Goal: Find specific page/section: Find specific page/section

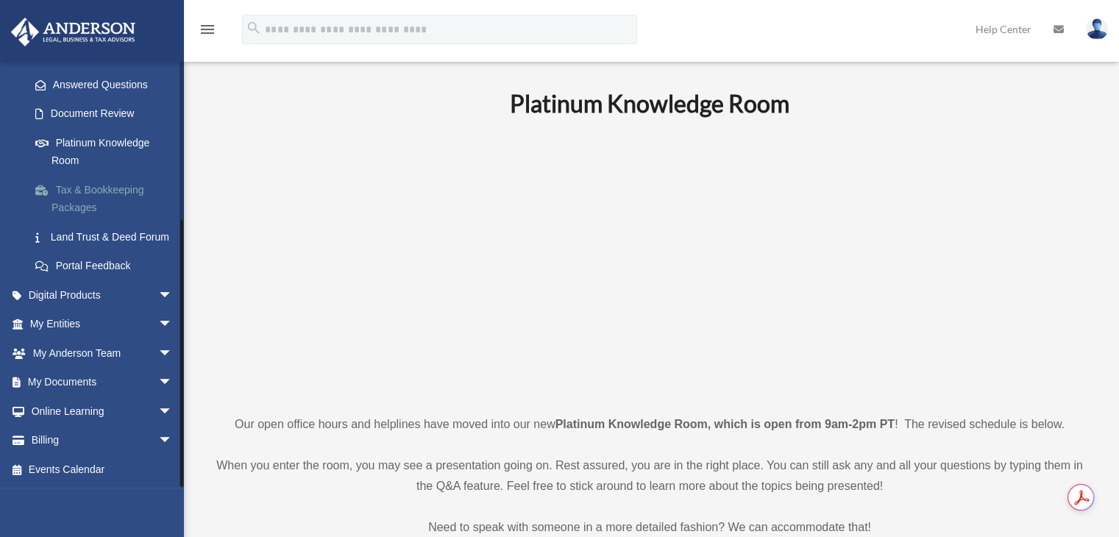
scroll to position [245, 0]
click at [159, 344] on span "arrow_drop_down" at bounding box center [172, 354] width 29 height 30
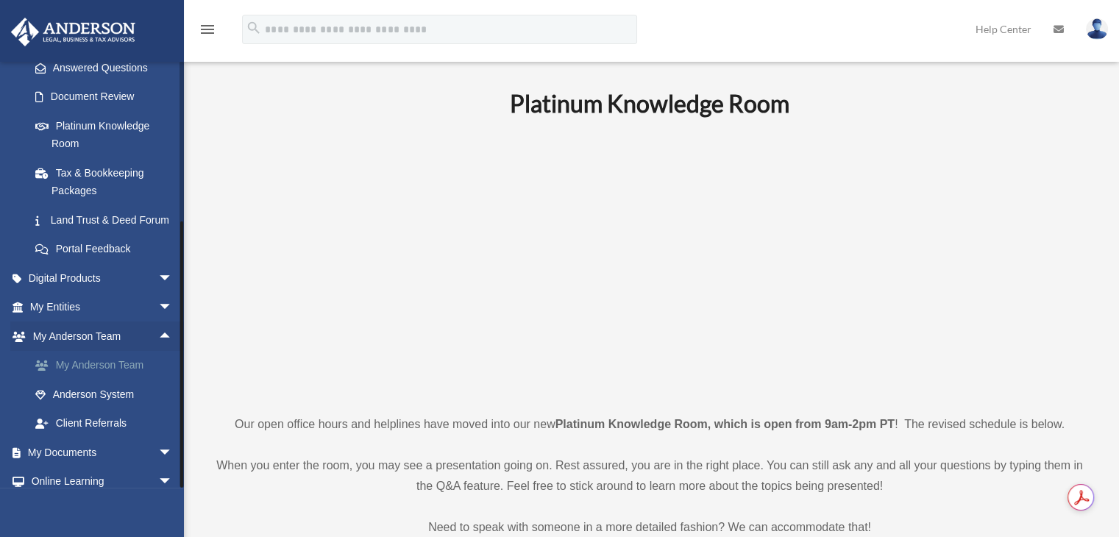
click at [123, 380] on link "My Anderson Team" at bounding box center [108, 365] width 174 height 29
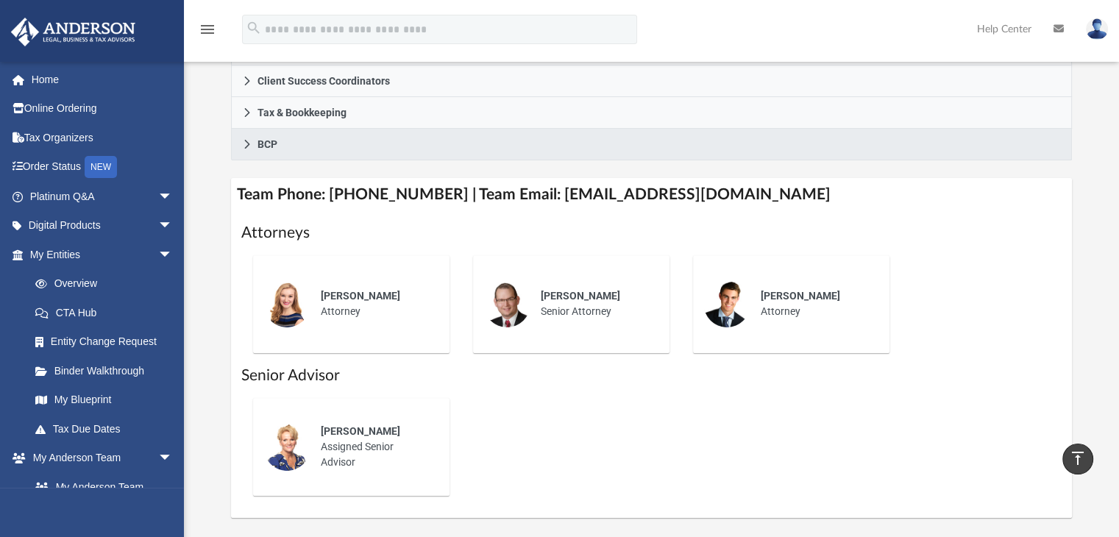
scroll to position [464, 0]
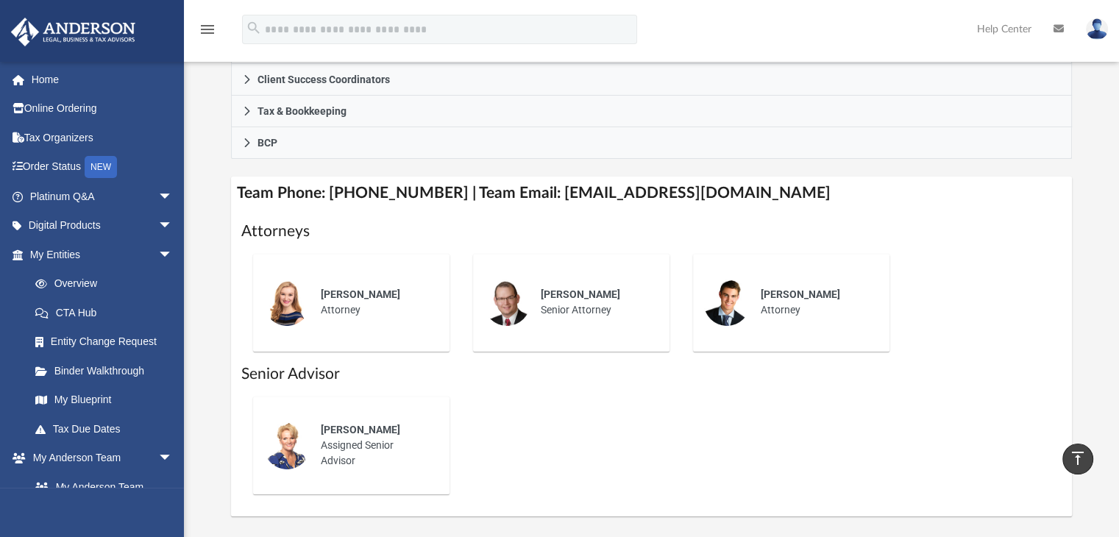
click at [329, 302] on div "[PERSON_NAME] Attorney" at bounding box center [375, 303] width 129 height 52
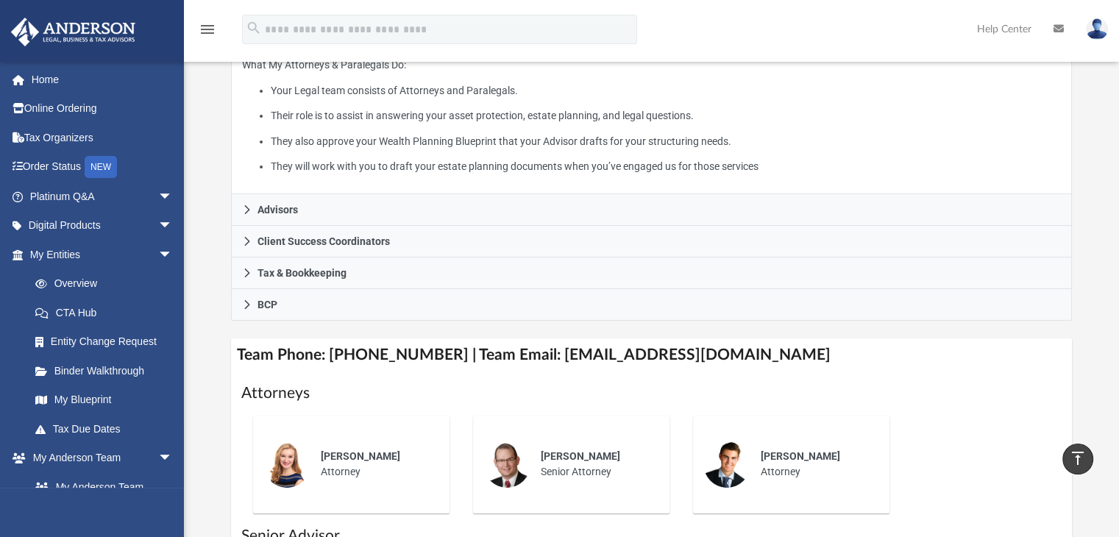
scroll to position [299, 0]
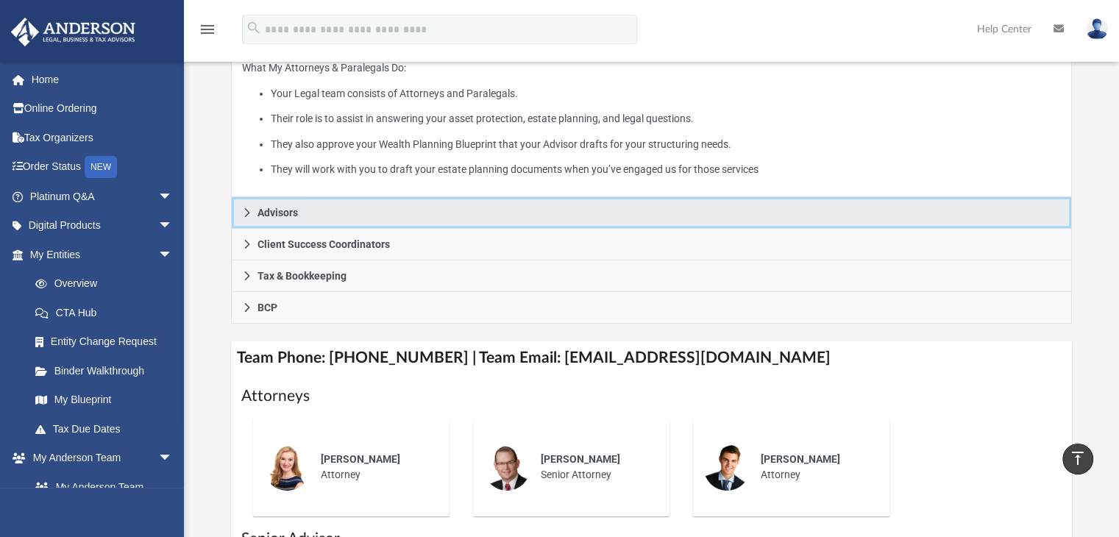
click at [307, 210] on link "Advisors" at bounding box center [652, 213] width 842 height 32
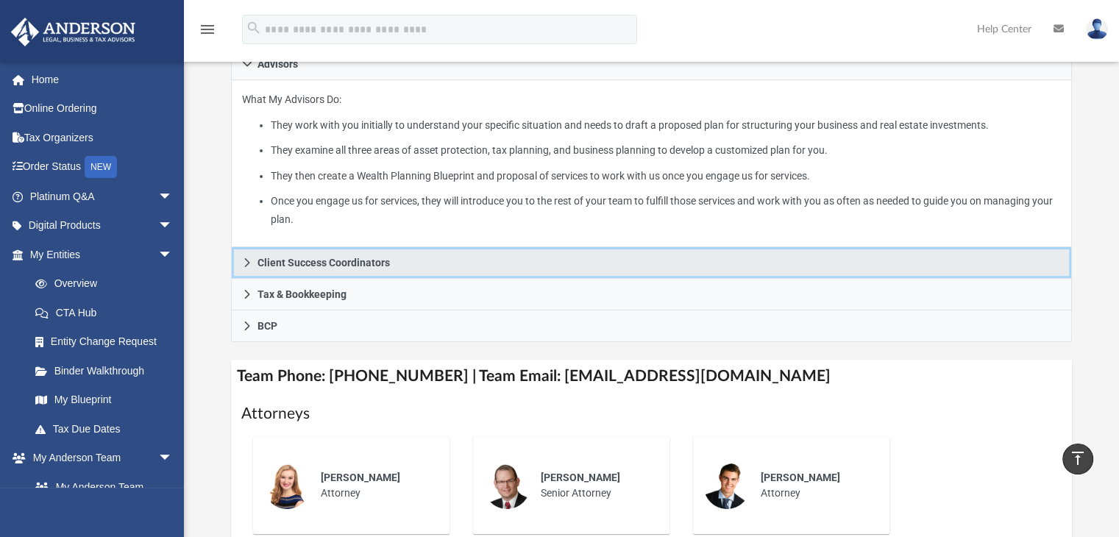
click at [318, 258] on span "Client Success Coordinators" at bounding box center [324, 263] width 132 height 10
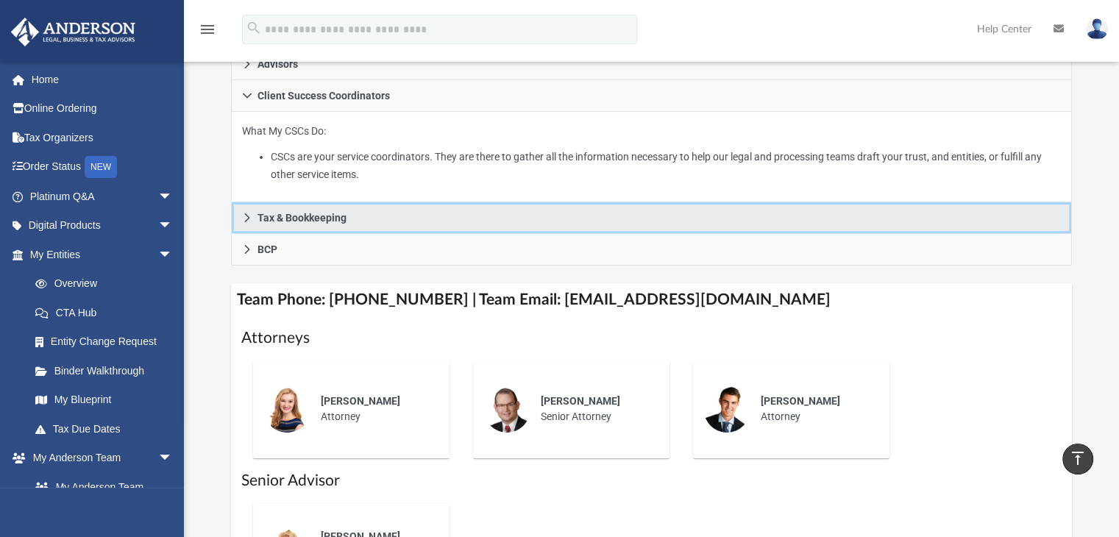
click at [298, 222] on span "Tax & Bookkeeping" at bounding box center [302, 218] width 89 height 10
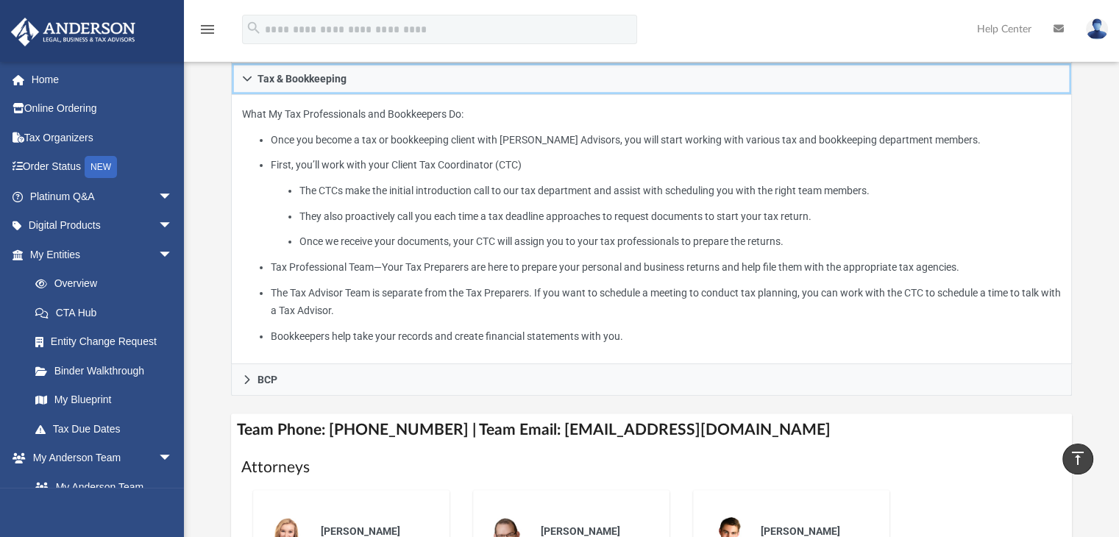
scroll to position [349, 0]
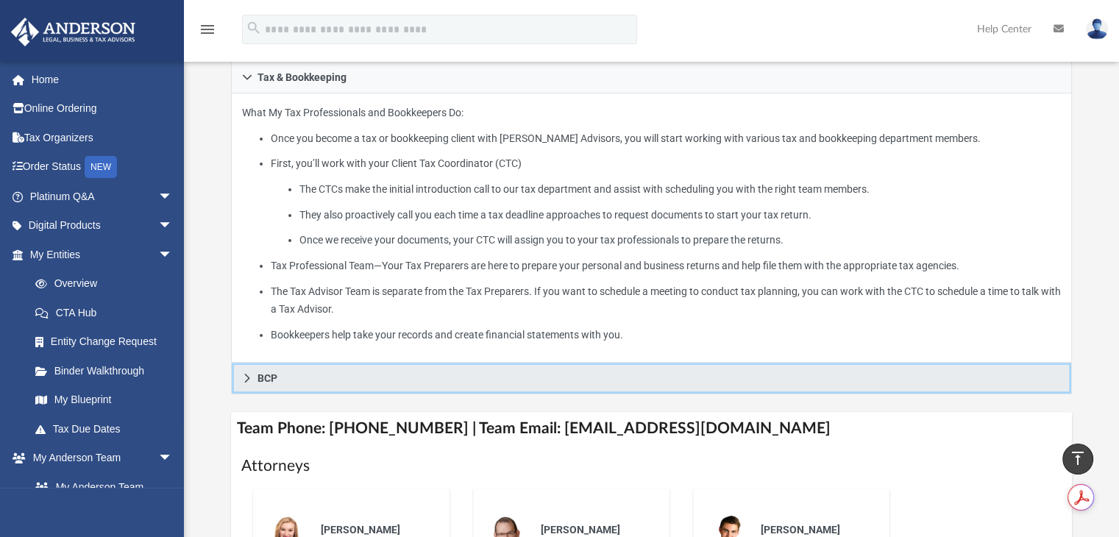
click at [306, 369] on link "BCP" at bounding box center [652, 379] width 842 height 32
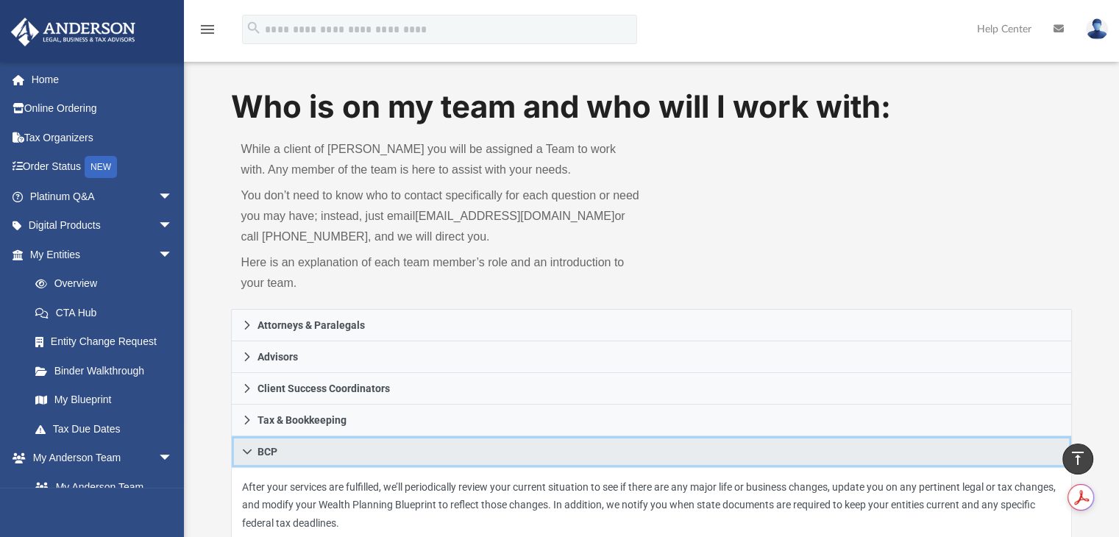
scroll to position [0, 0]
